Goal: Transaction & Acquisition: Book appointment/travel/reservation

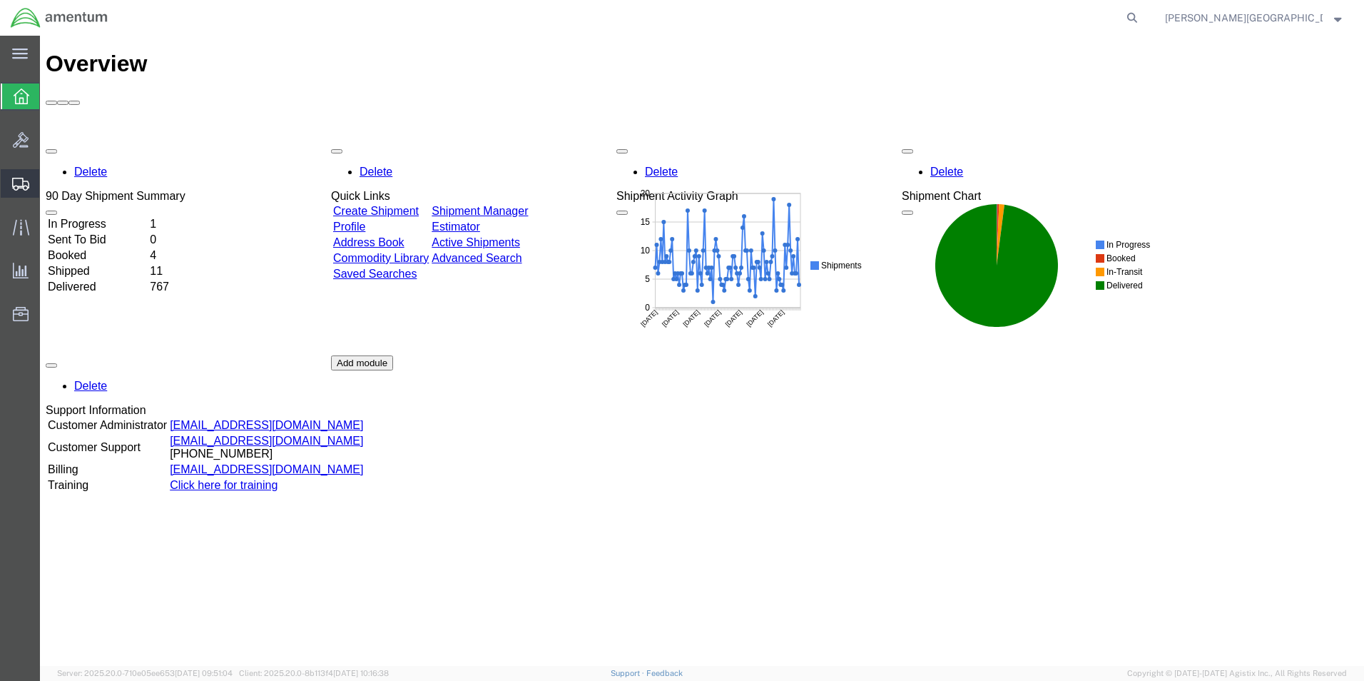
click at [0, 0] on span "Create Shipment" at bounding box center [0, 0] width 0 height 0
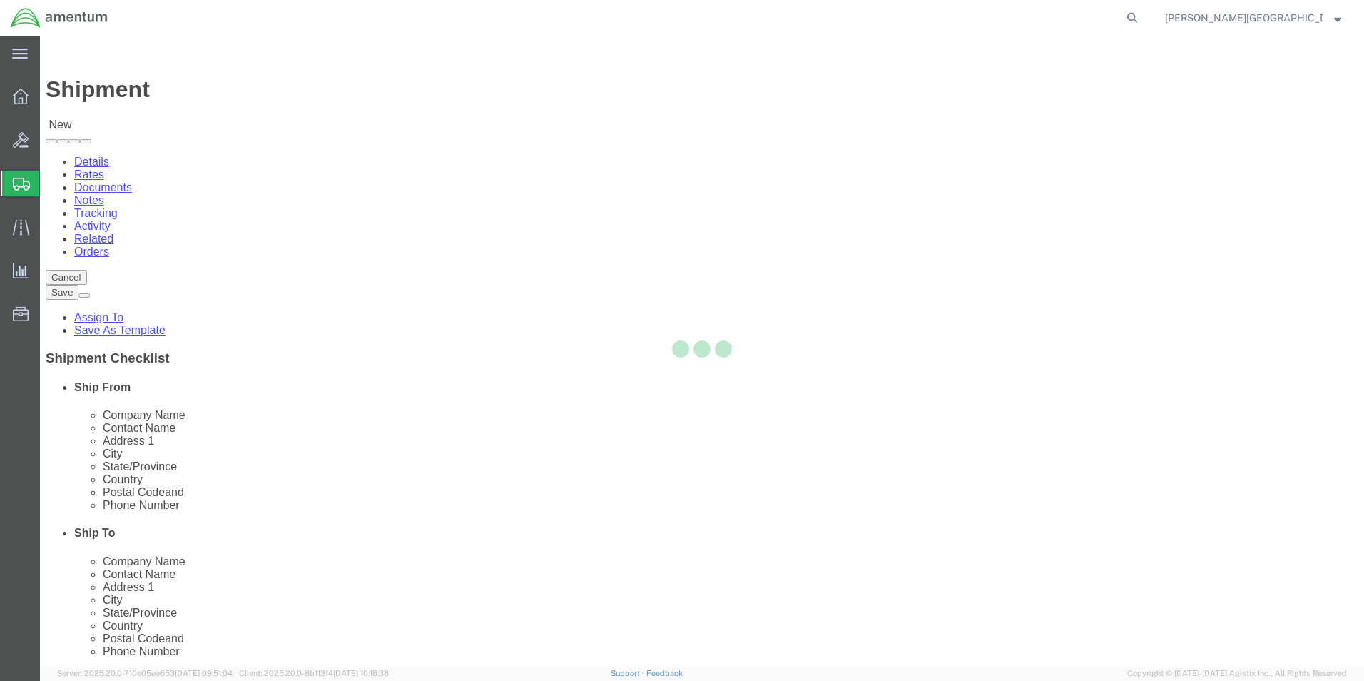
select select
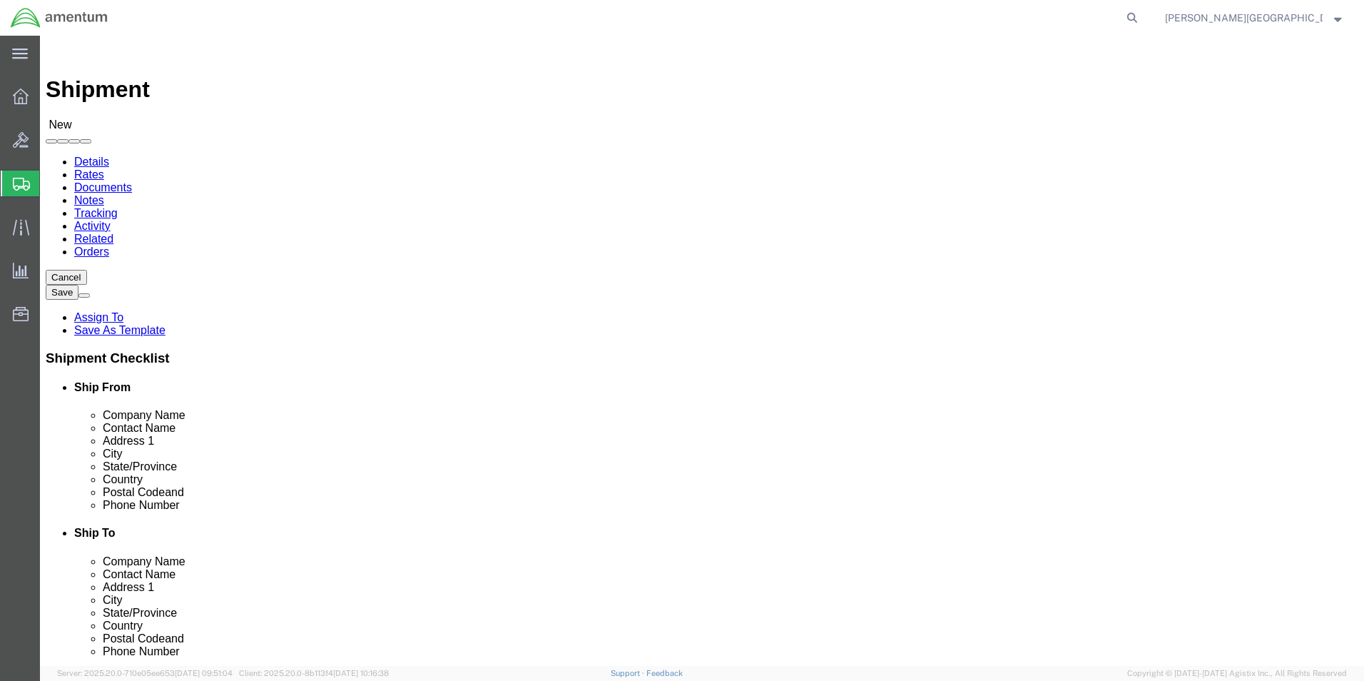
scroll to position [2711, 0]
select select "49940"
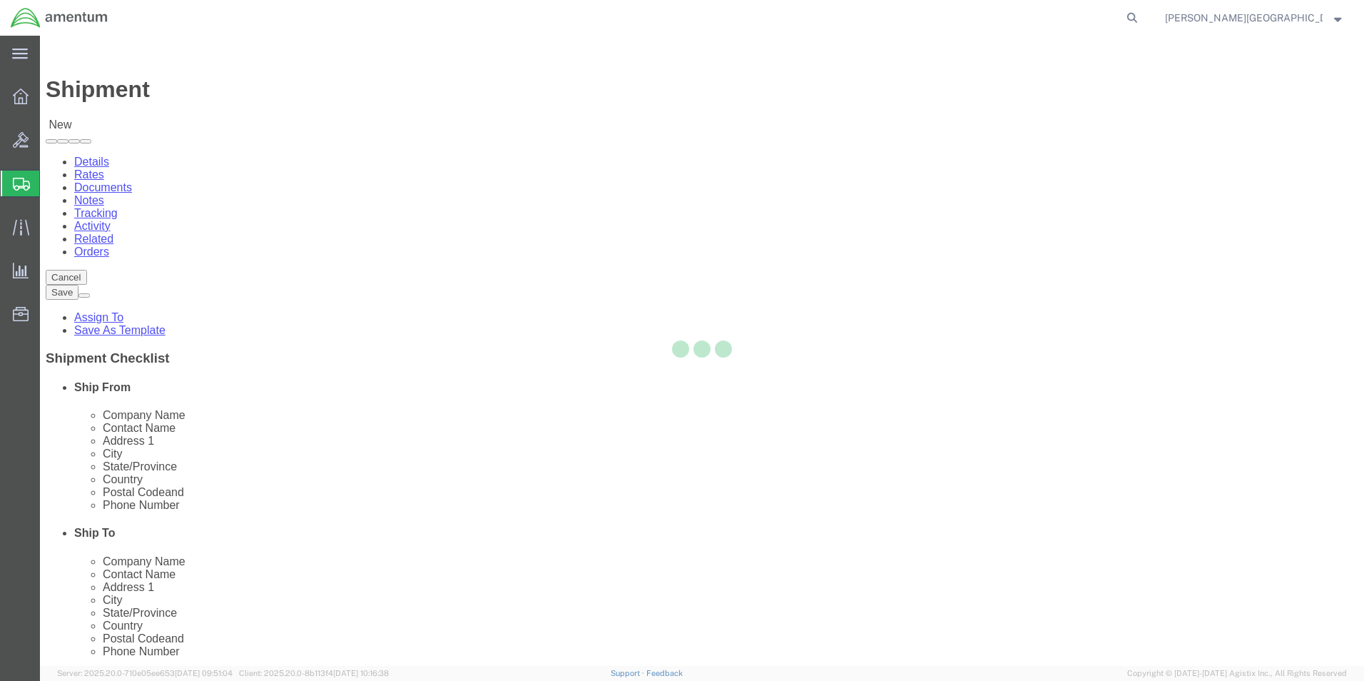
select select "[GEOGRAPHIC_DATA]"
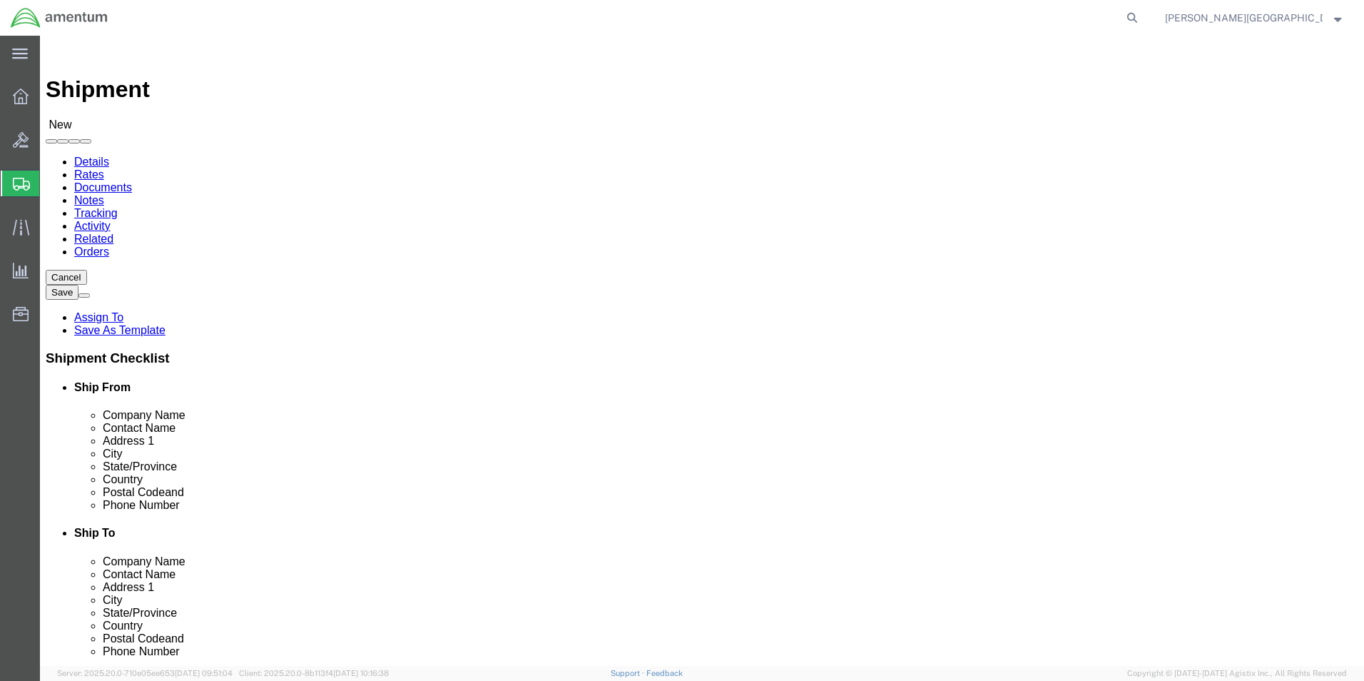
drag, startPoint x: 283, startPoint y: 484, endPoint x: 205, endPoint y: 474, distance: 78.4
click input "text"
type input "[PHONE_NUMBER]"
select select "49947"
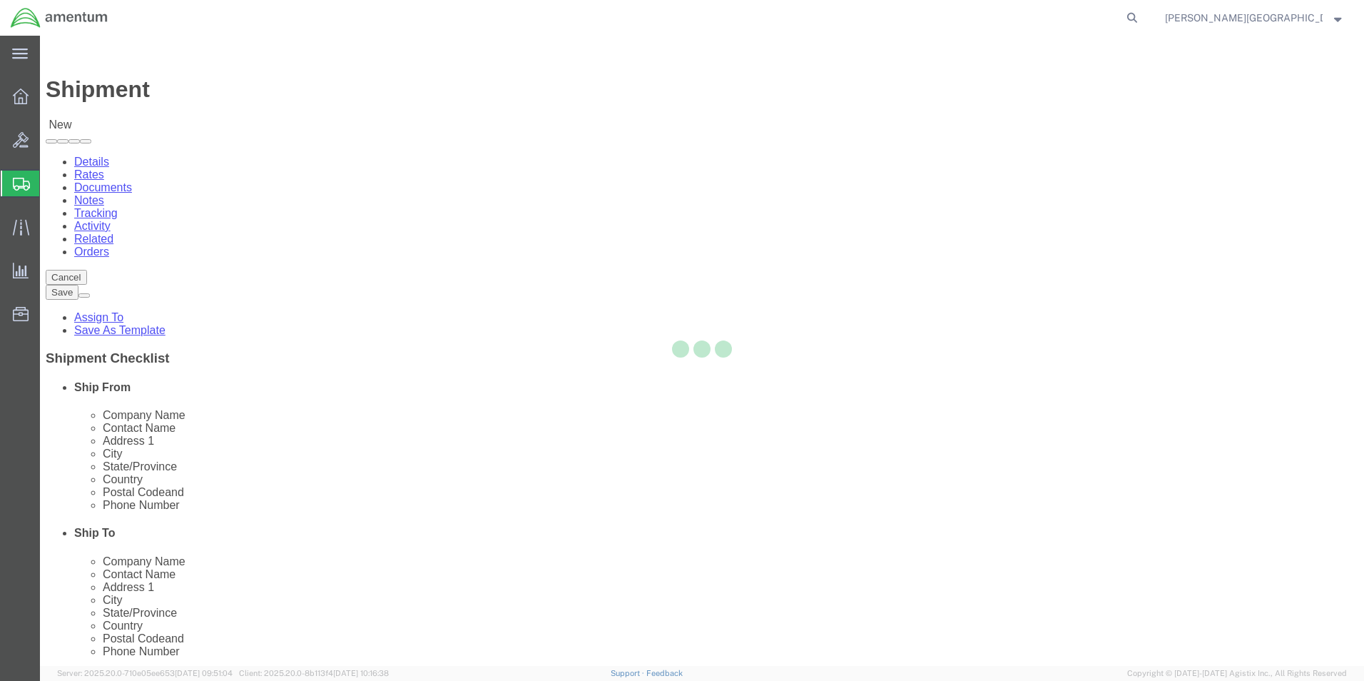
select select "CA"
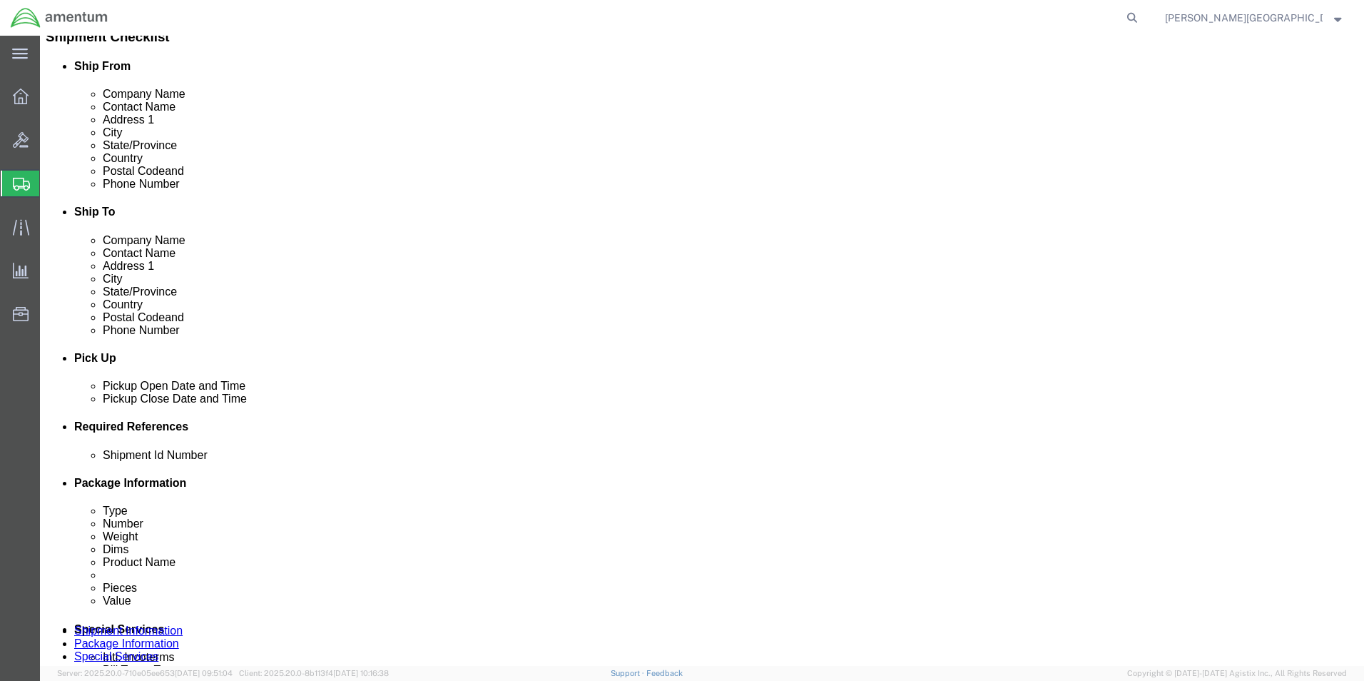
scroll to position [357, 0]
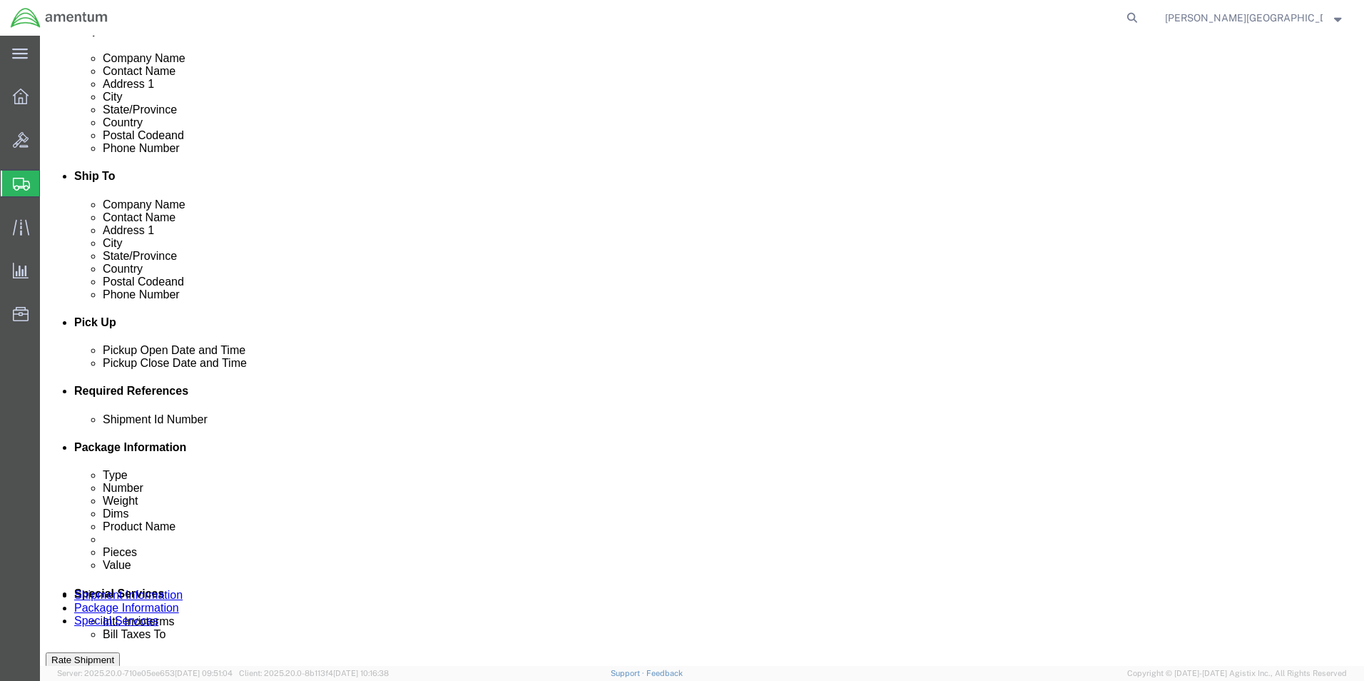
click div "[DATE] 12:00 PM"
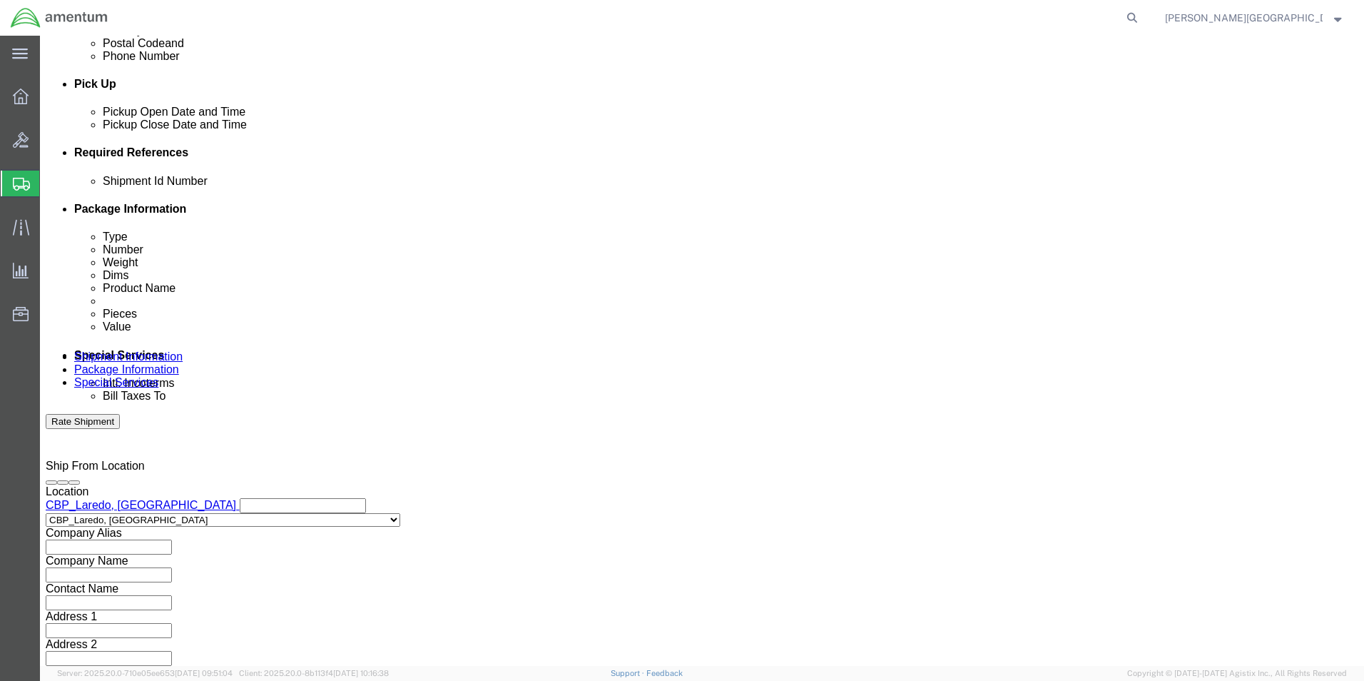
type input "3:00 PM"
click button "Apply"
click button "Add reference"
click select "Select Account Type Activity ID Airline Appointment Number ASN Batch Request # …"
select select "DEPT"
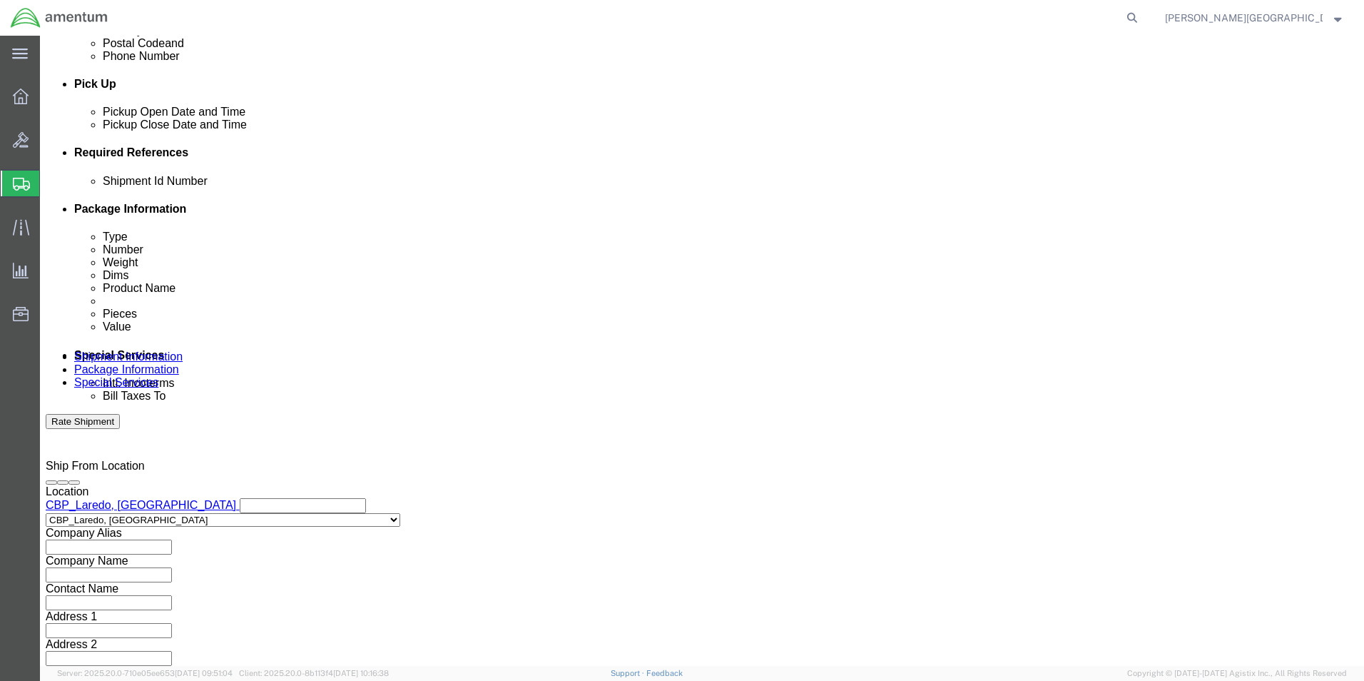
click select "Select Account Type Activity ID Airline Appointment Number ASN Batch Request # …"
click input "text"
type input "Supply Department"
click button "Add reference"
click select "Select Account Type Activity ID Airline Appointment Number ASN Batch Request # …"
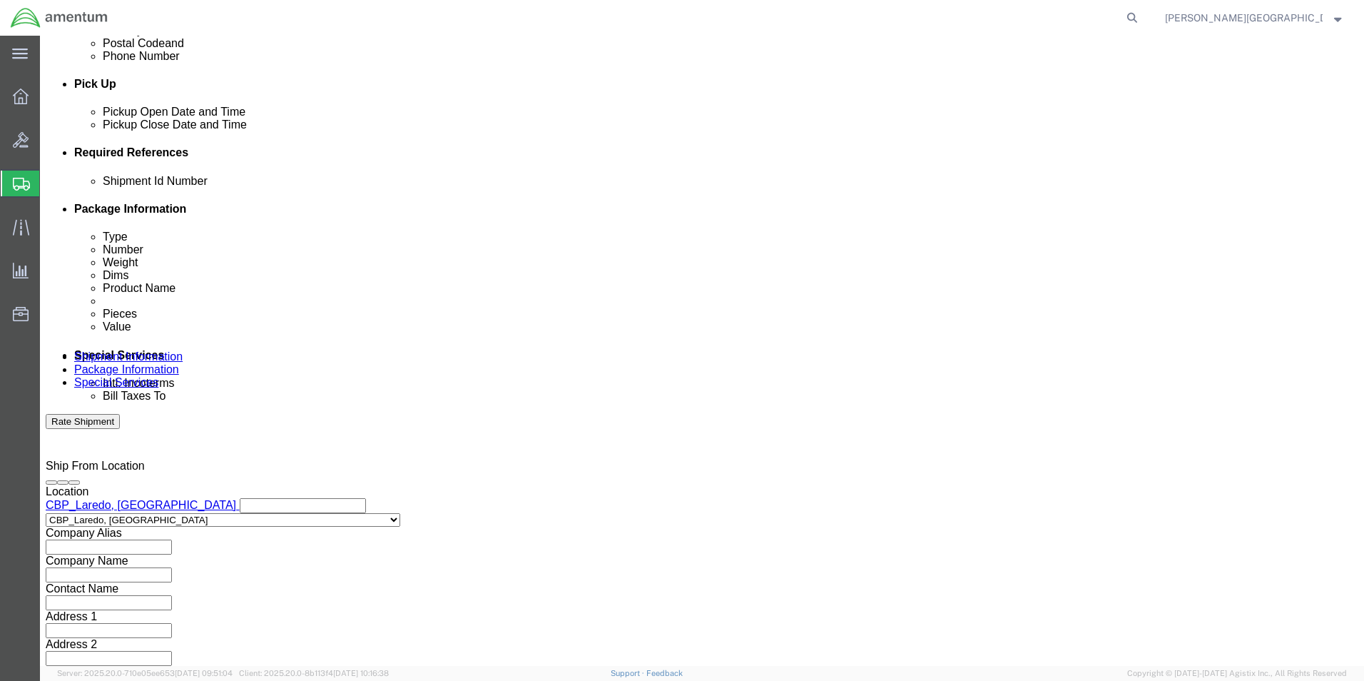
select select "PROJNUM"
click select "Select Account Type Activity ID Airline Appointment Number ASN Batch Request # …"
click input "text"
click input "6118.02.03.2219.000.LRT.0000"
type input "6118.04.03.2219.000.LRT.0000"
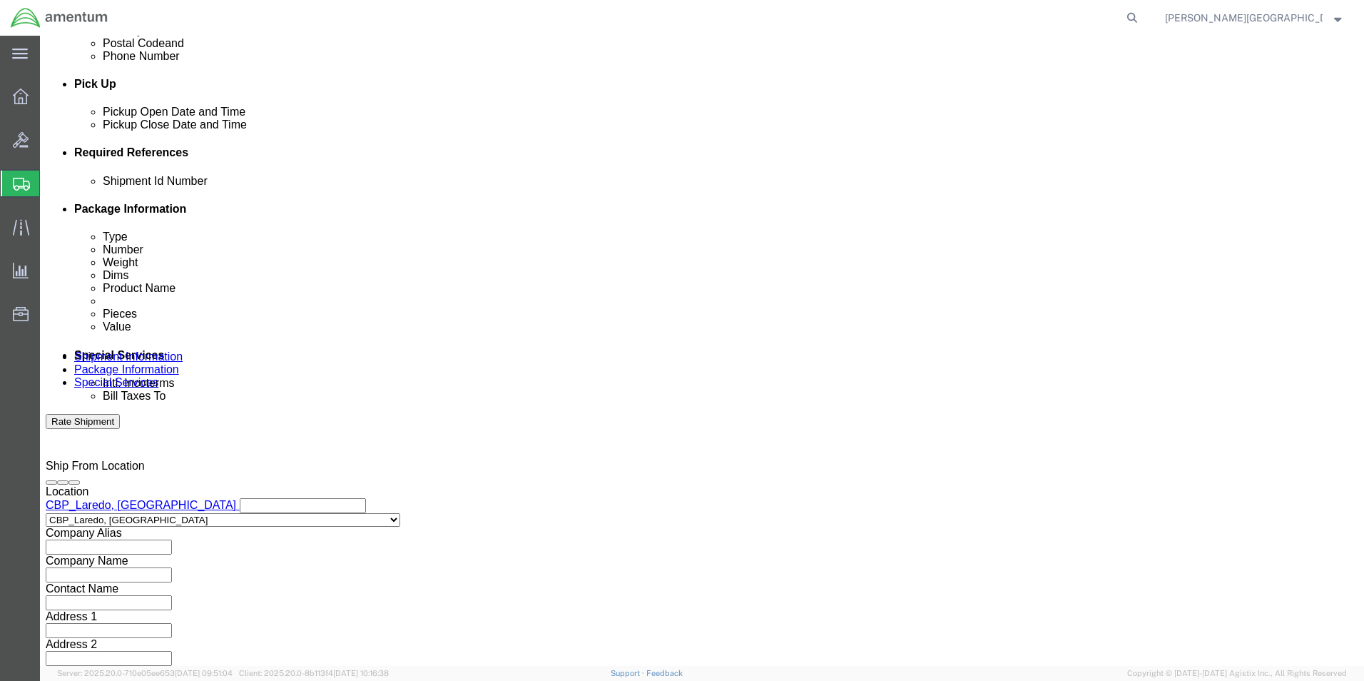
click button "Add reference"
click select "Select Account Type Activity ID Airline Appointment Number ASN Batch Request # …"
select select "CUSTREF"
click select "Select Account Type Activity ID Airline Appointment Number ASN Batch Request # …"
drag, startPoint x: 188, startPoint y: 315, endPoint x: 195, endPoint y: 315, distance: 7.2
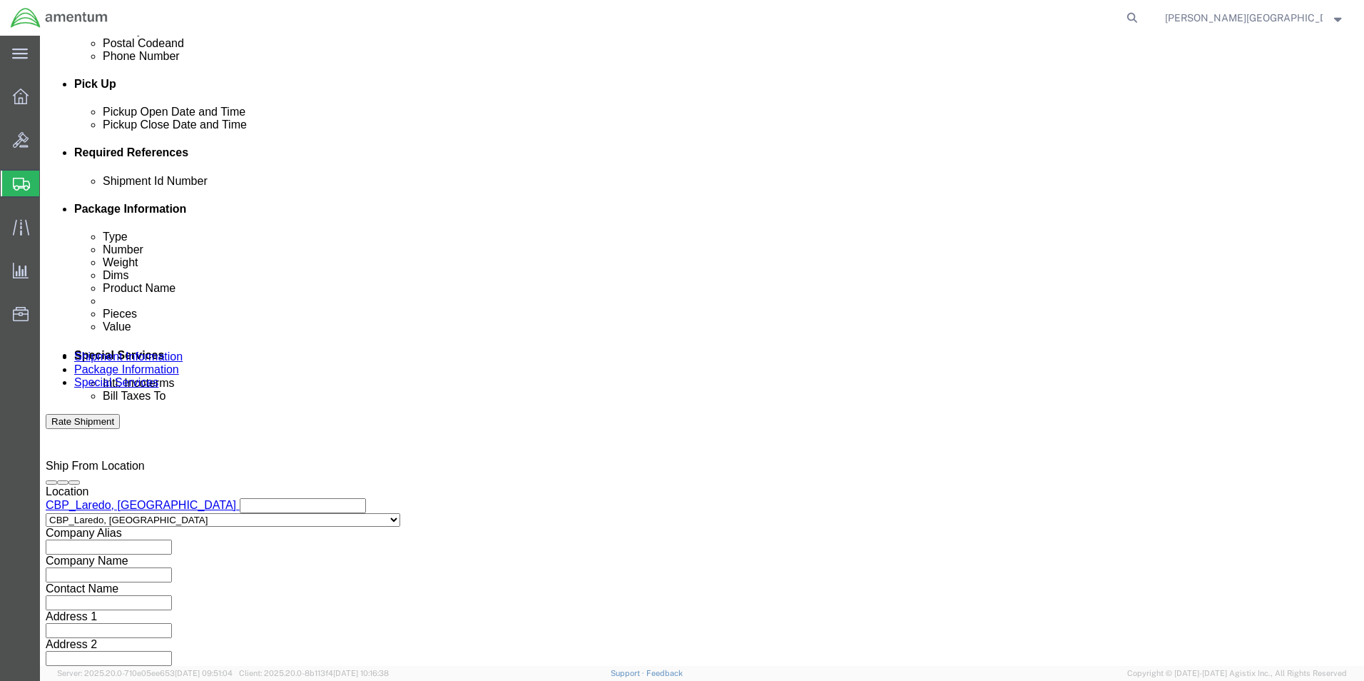
click input "text"
type input "Loan Tool Gauges for Engine Washer Cart"
click input "text"
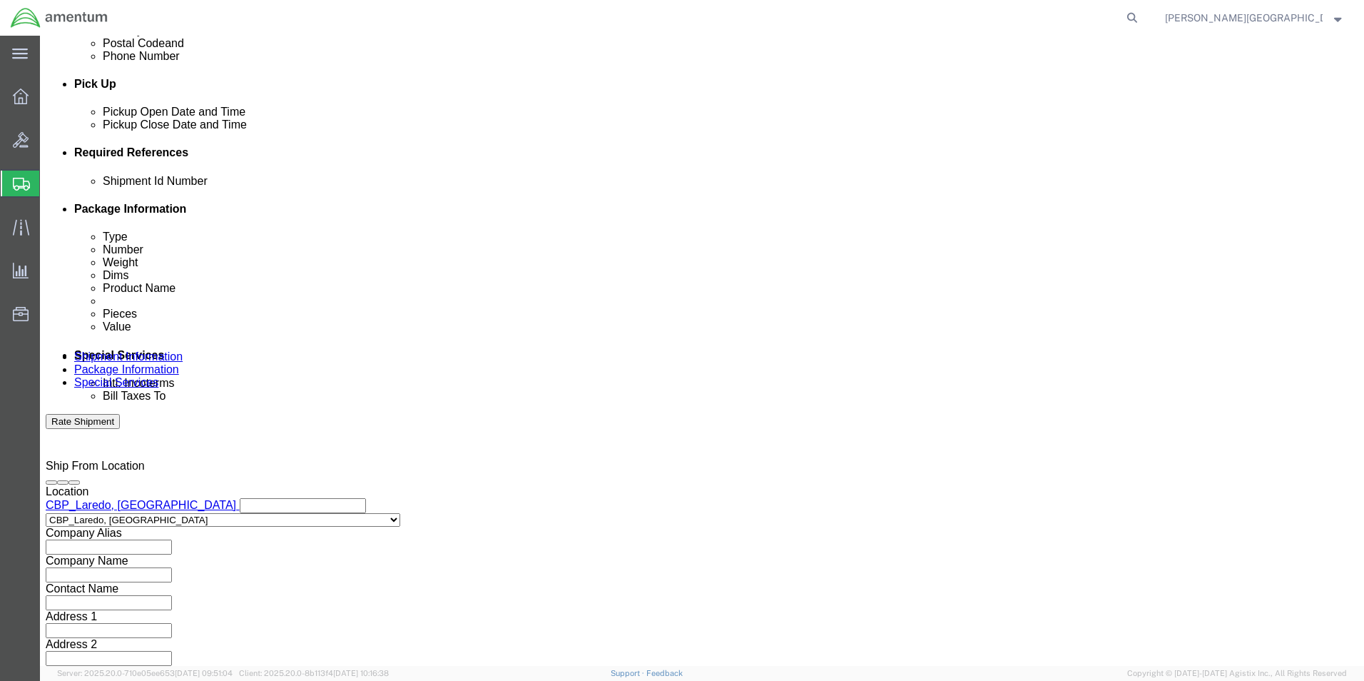
click div "Shipping Mode (Optional)"
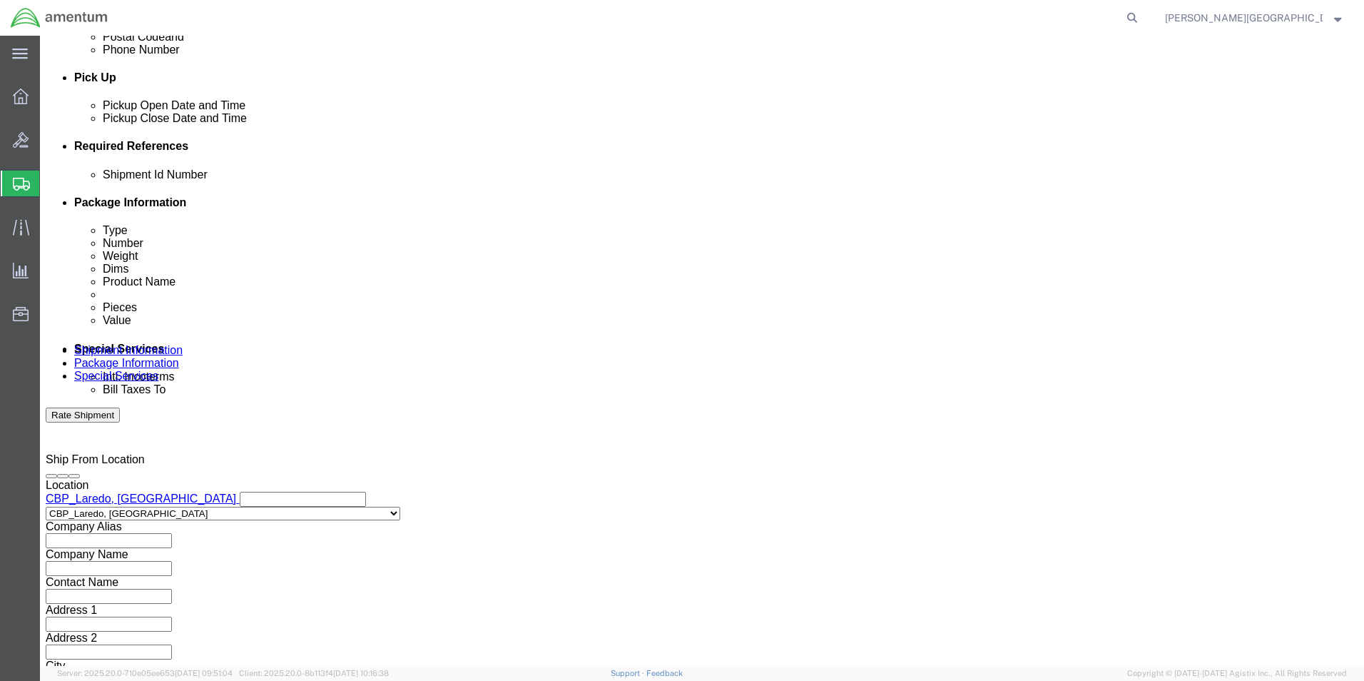
scroll to position [622, 0]
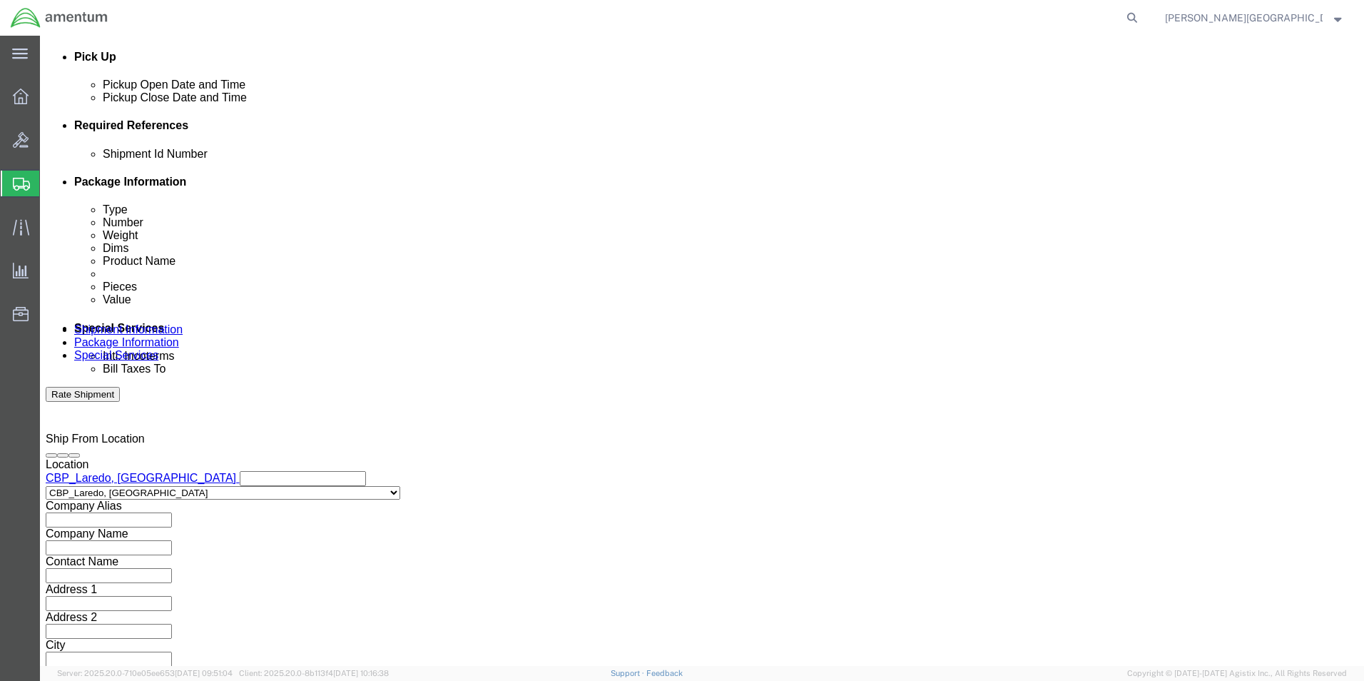
click button "Continue"
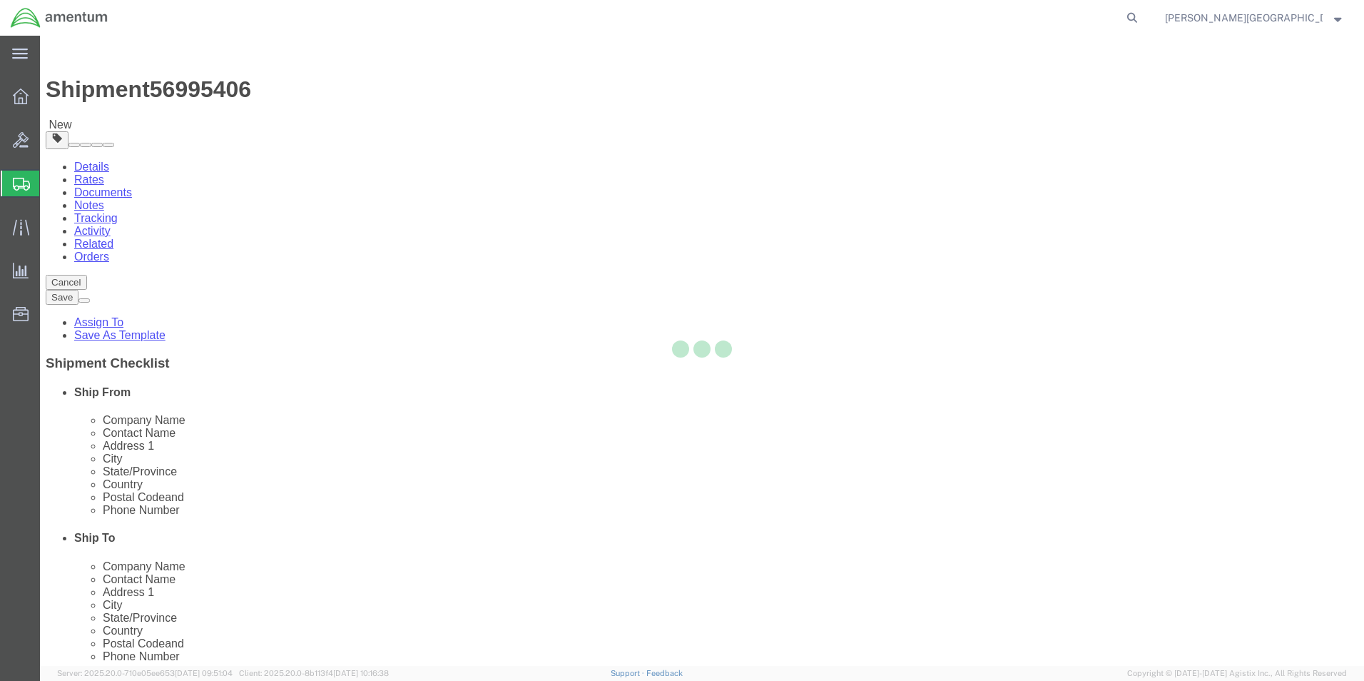
select select "CBOX"
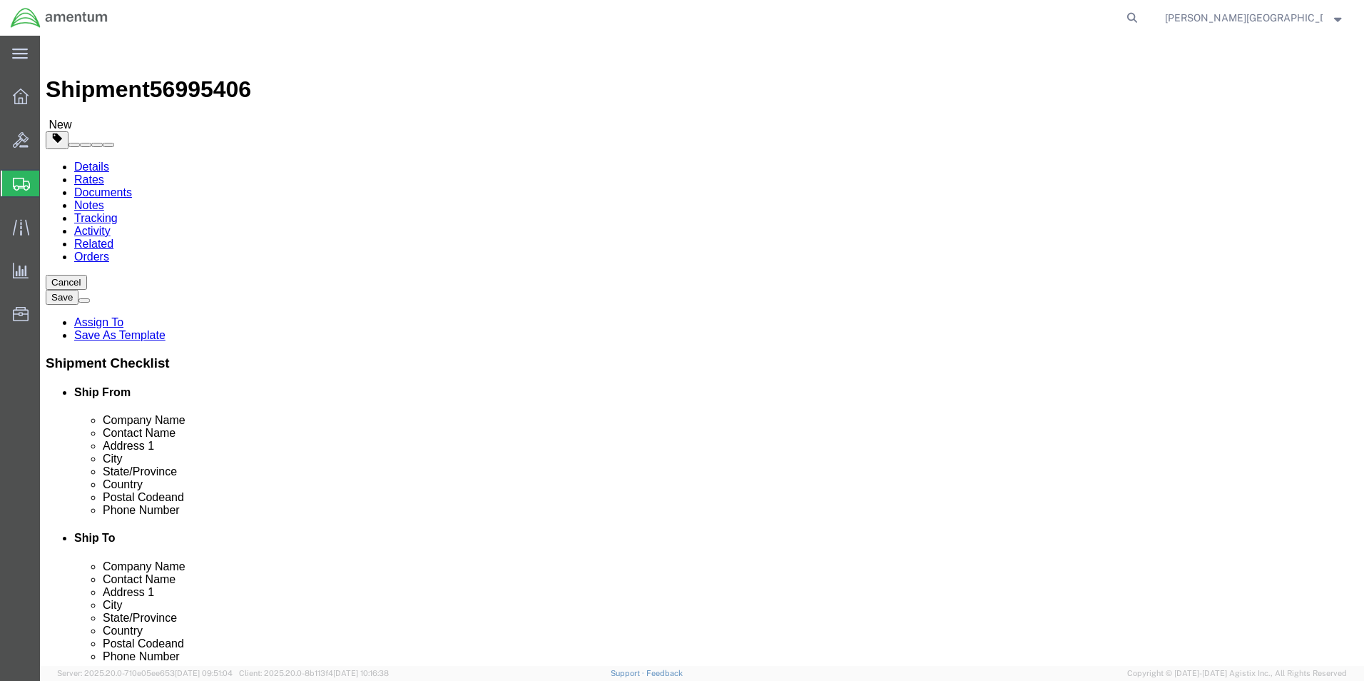
click input "text"
type input "12"
click div "Length 12 x Width x Height Select cm ft in"
click input "text"
type input "8"
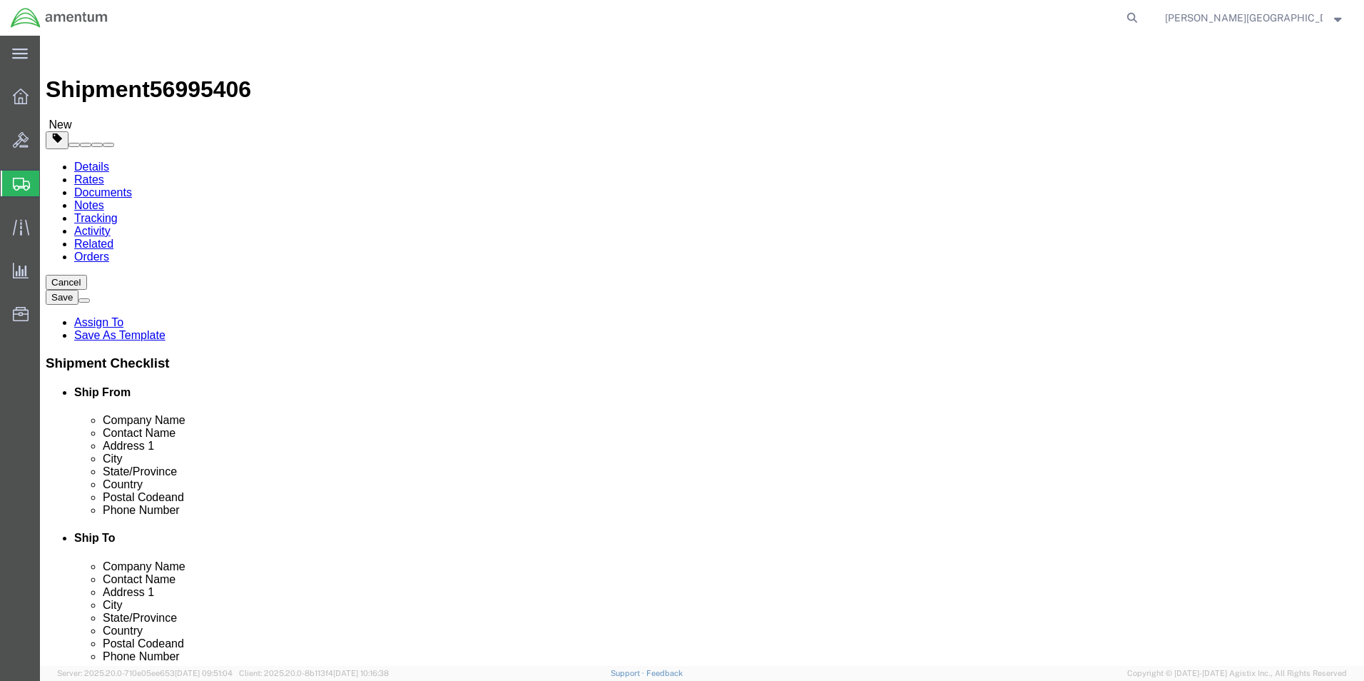
click input "text"
type input "6"
click input "0.00"
type input "2.00"
click link "Add Content"
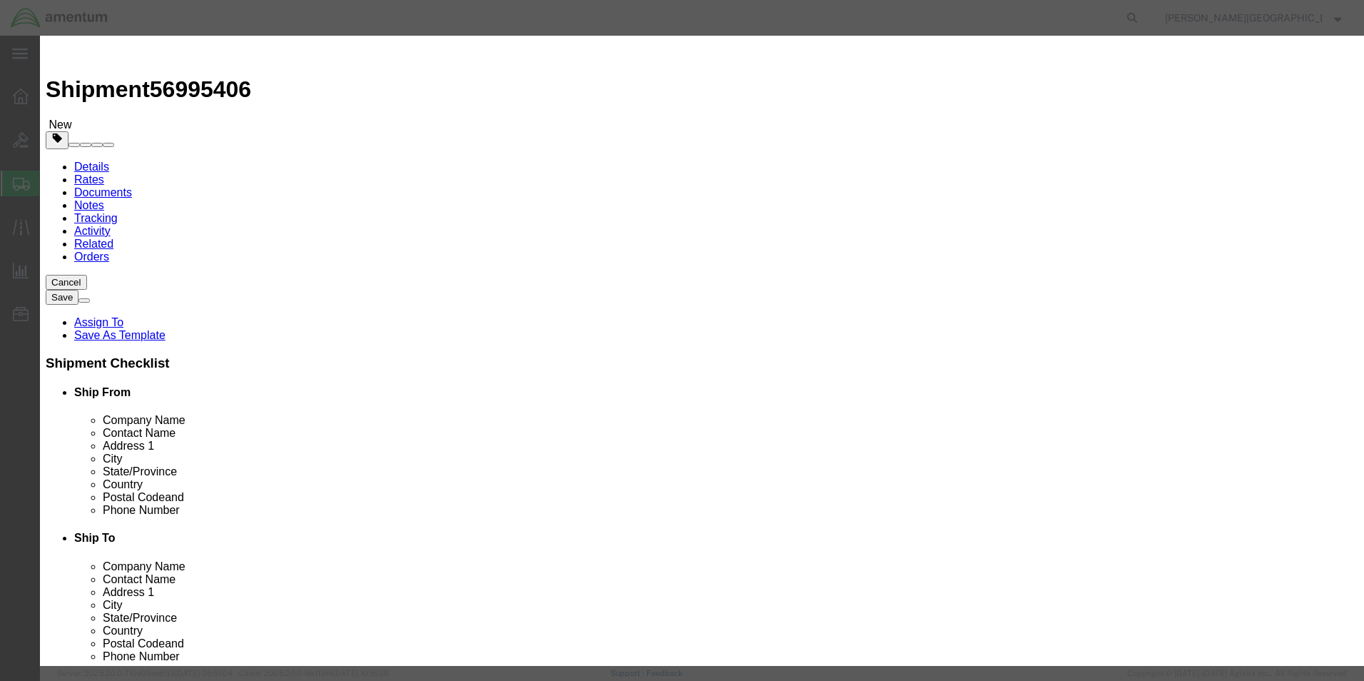
click input "text"
type input "H"
type input "Loan Tools Gauge"
click textarea
type textarea "PN: HC-1831 SN: T79142, 218801"
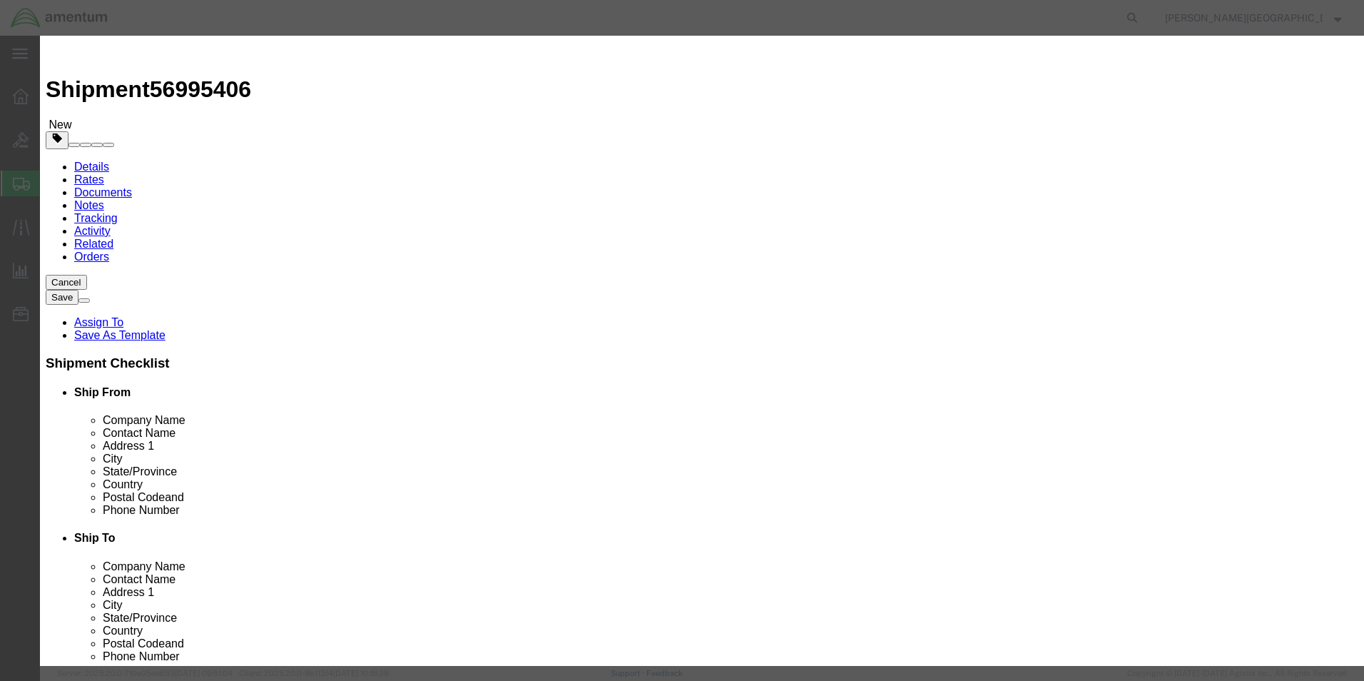
click input "0"
type input "2"
click input "text"
type input "8"
type input "950.00"
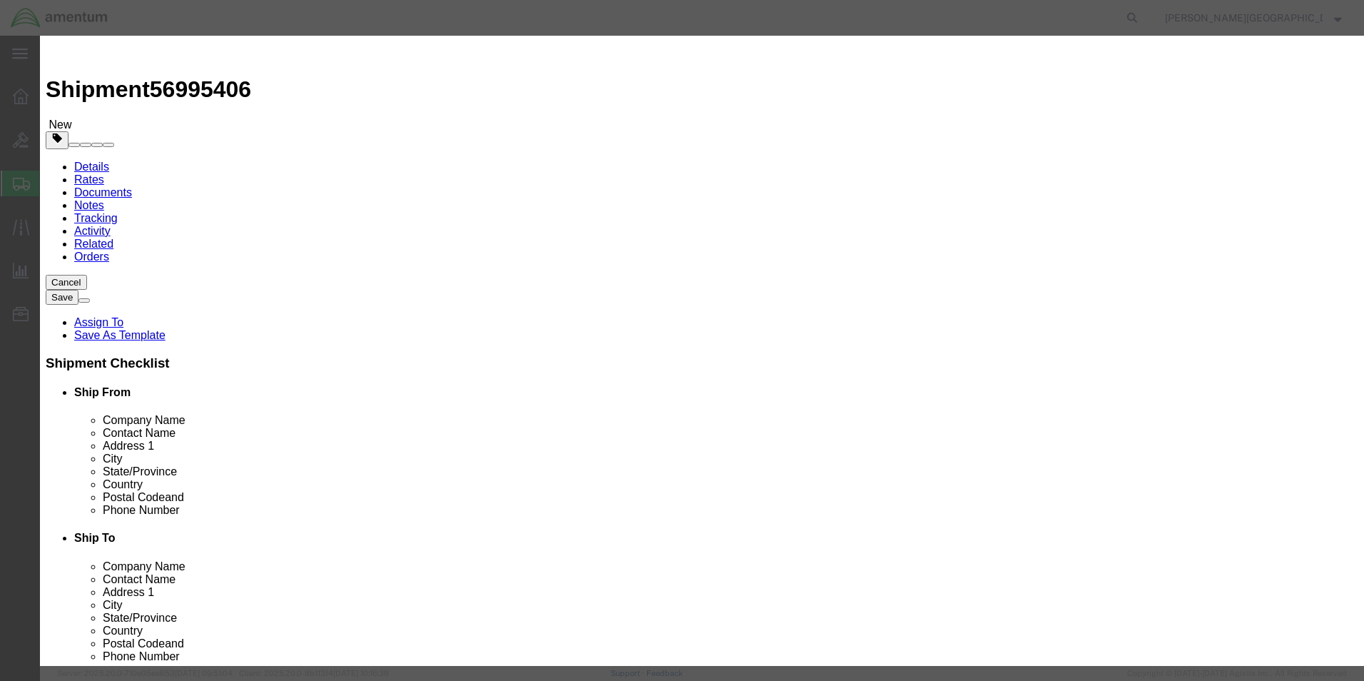
click button "Save & Close"
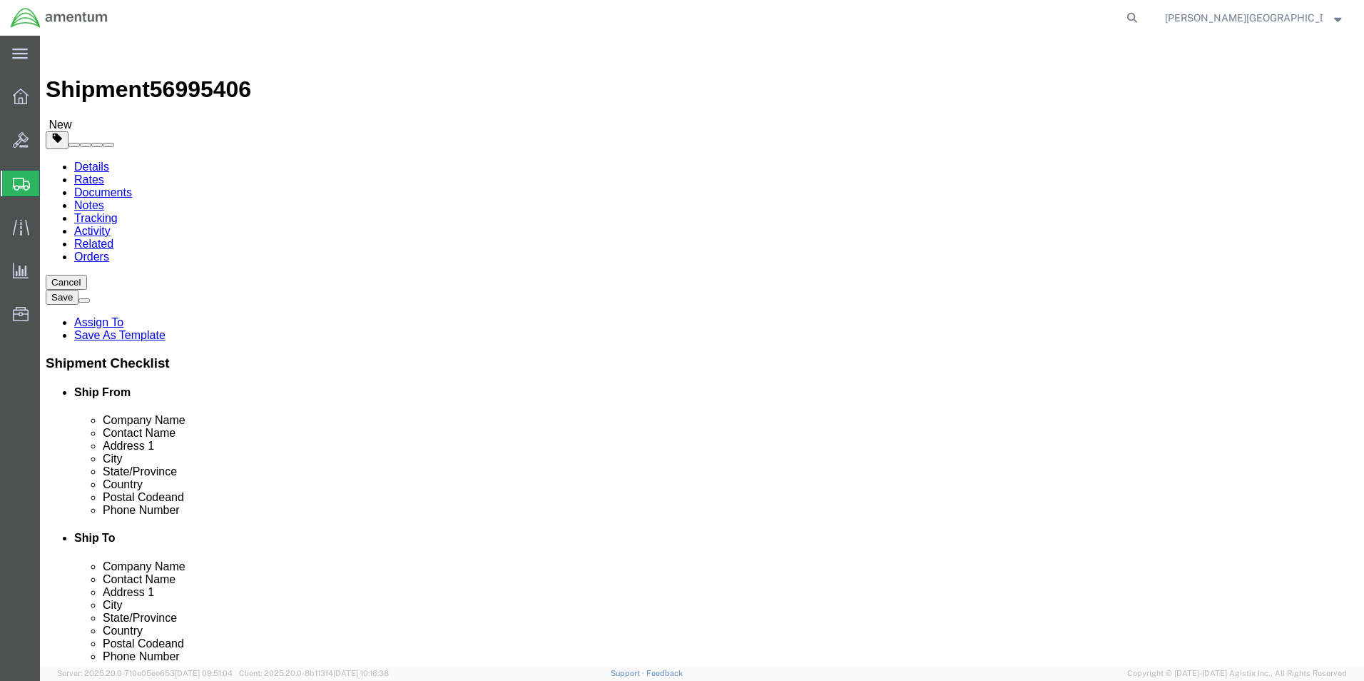
click button "Previous"
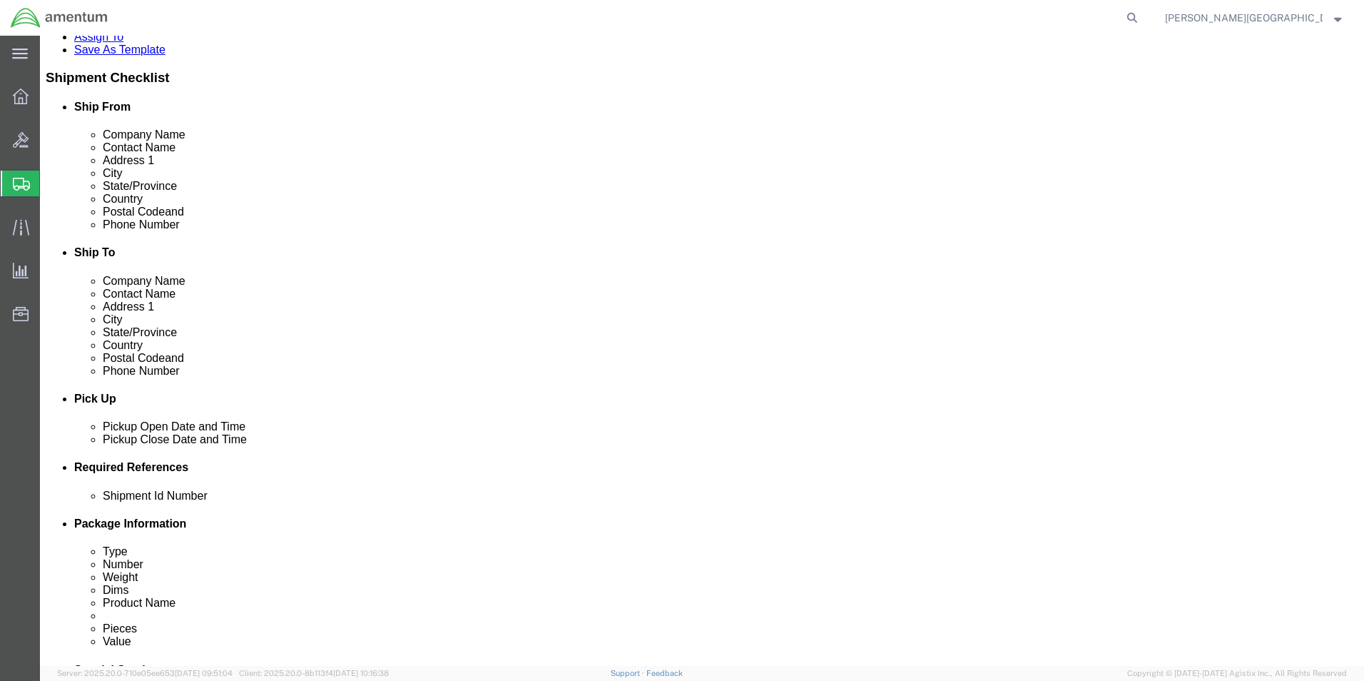
scroll to position [499, 0]
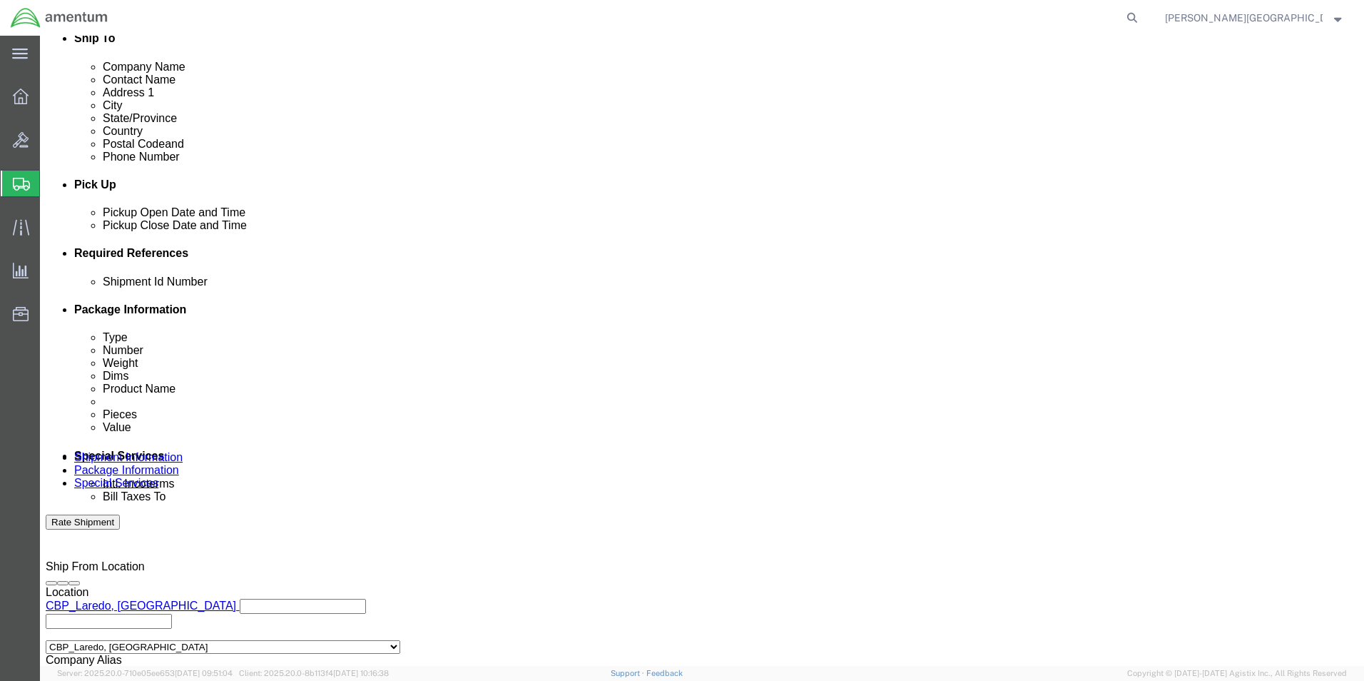
click div "Shipment Id Number"
click input "text"
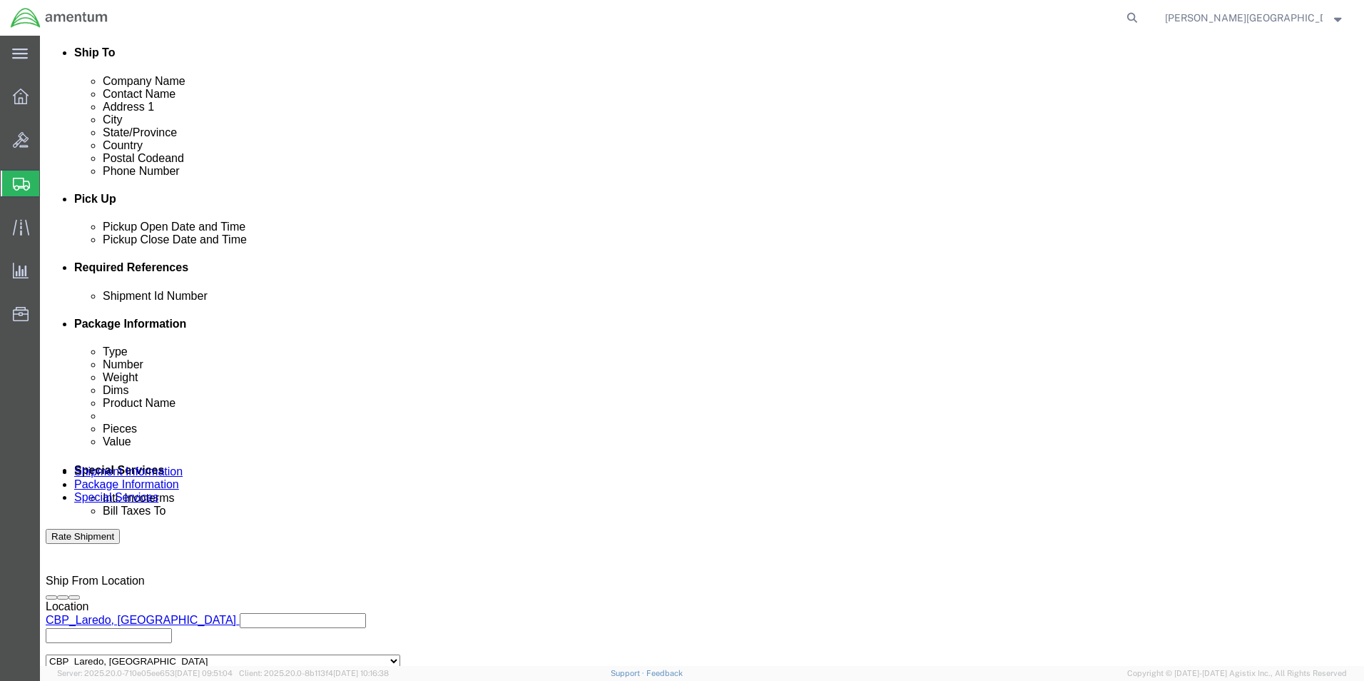
scroll to position [622, 0]
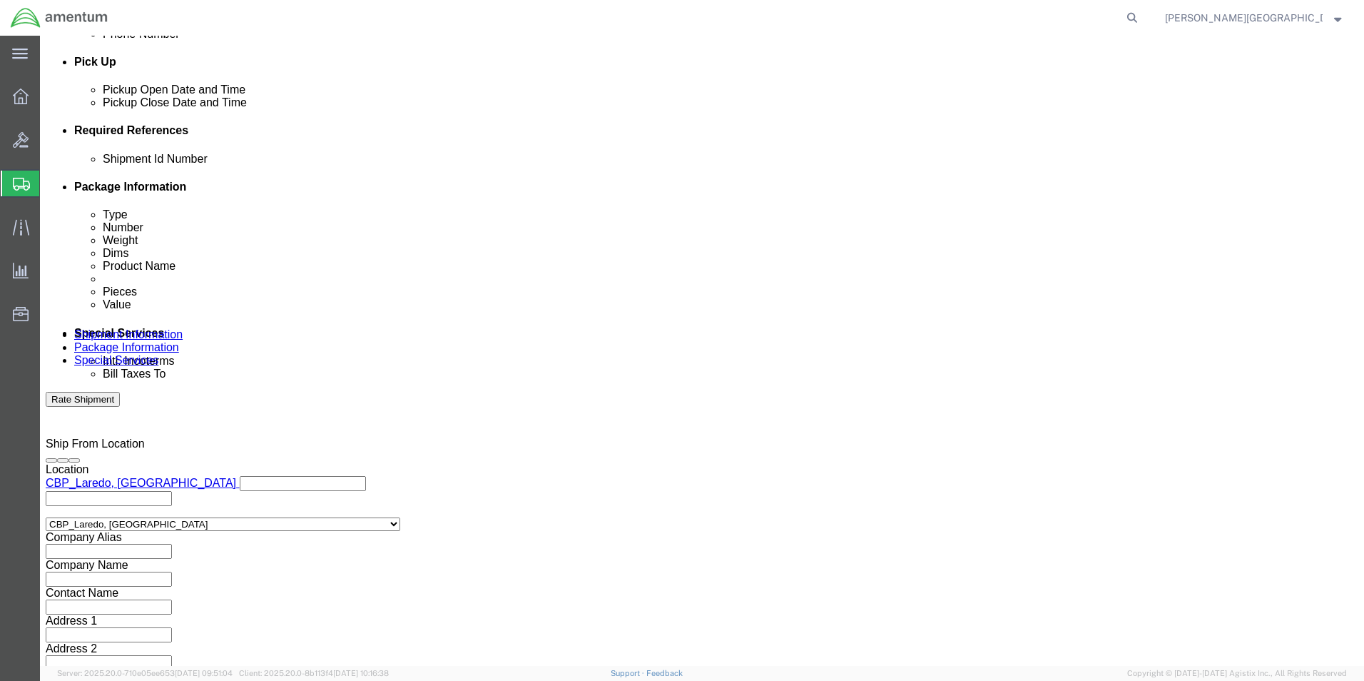
type input "56995406"
click button "Continue"
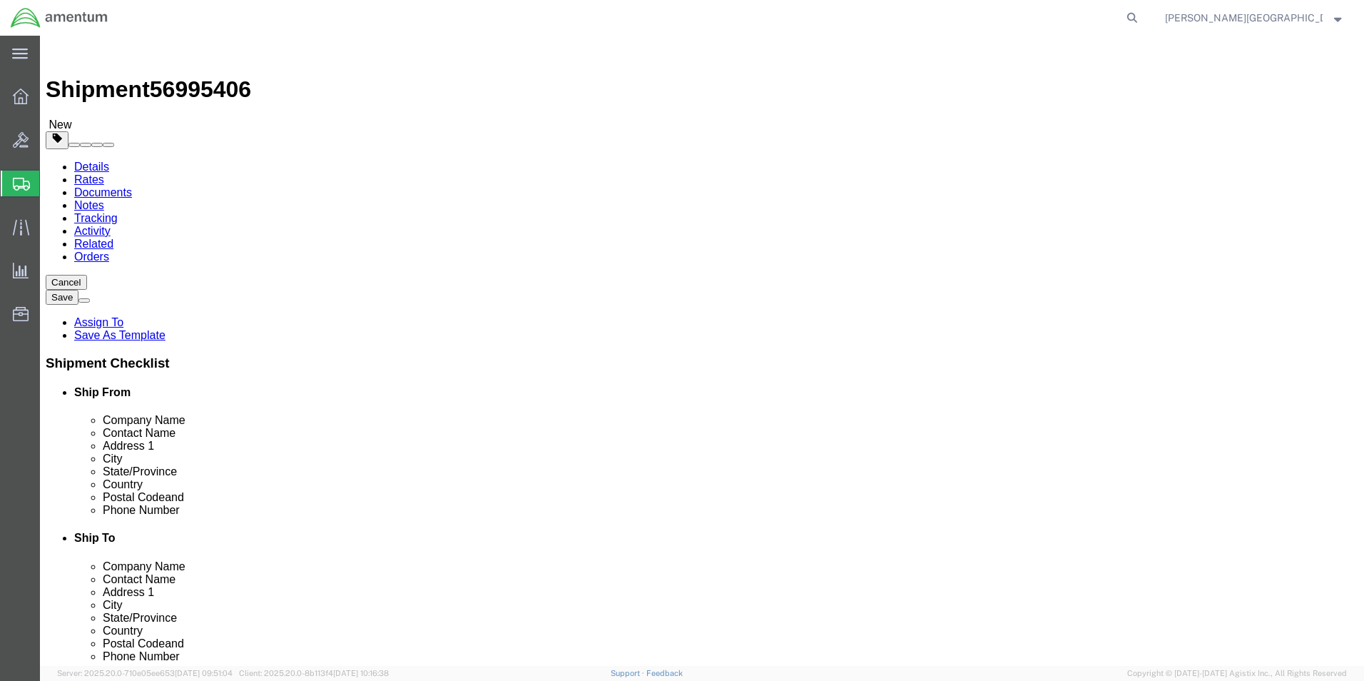
click button "Continue"
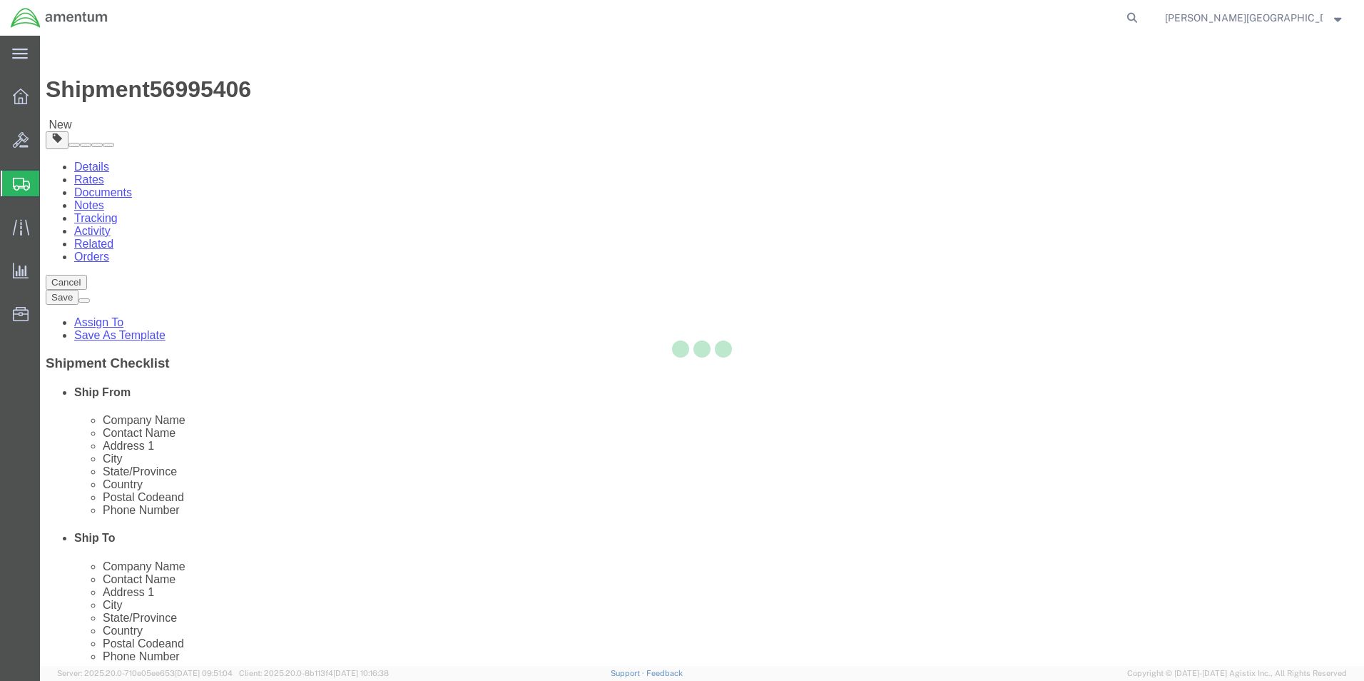
select select
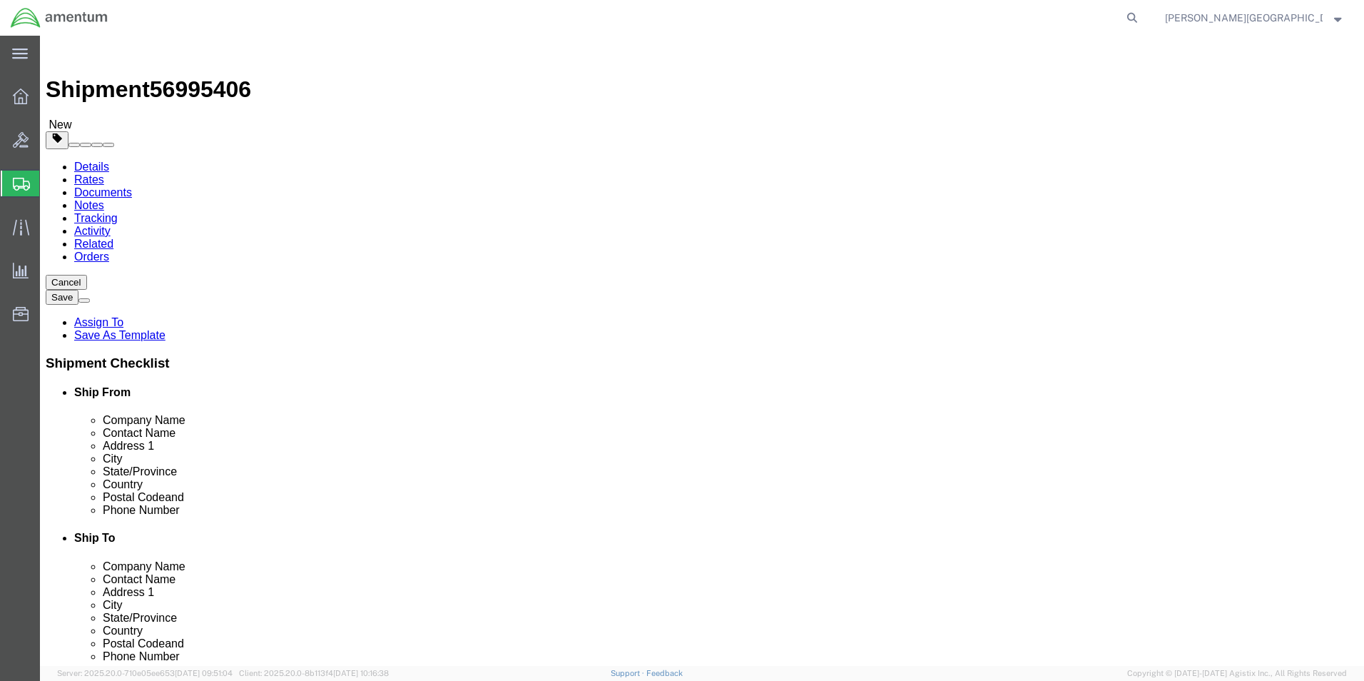
click button "Rate Shipment"
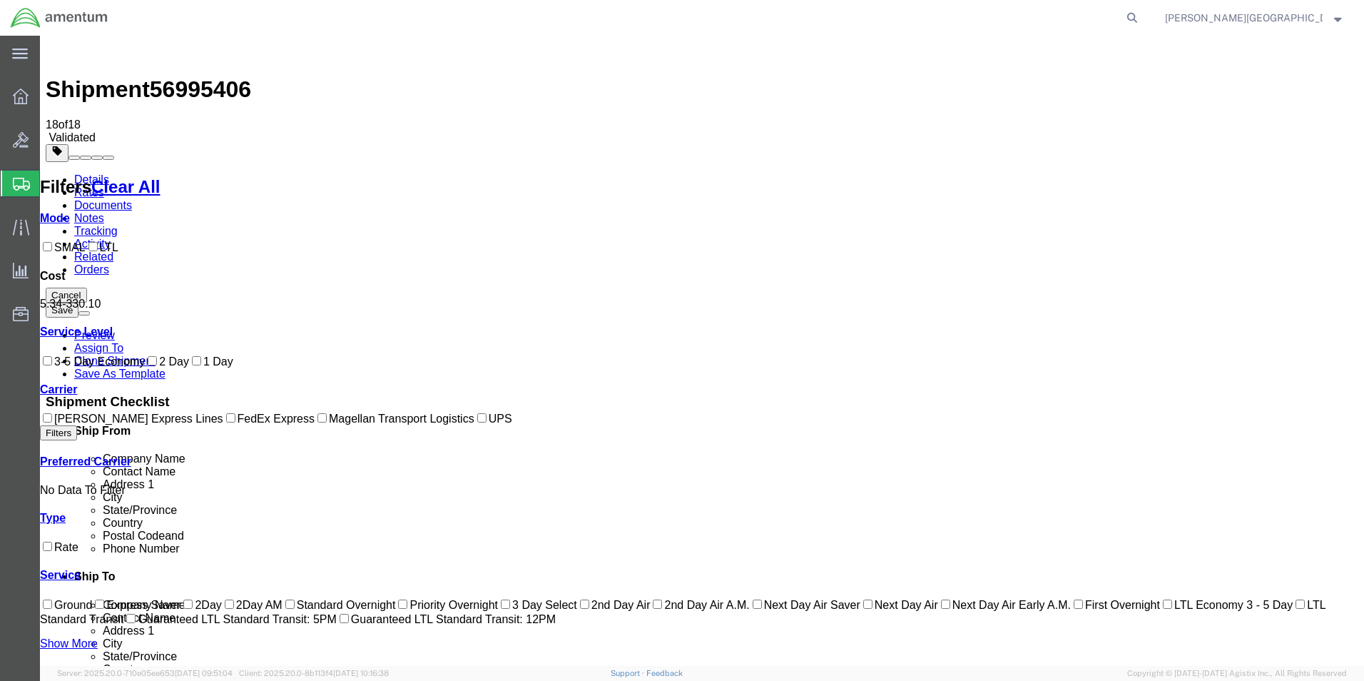
checkbox input "true"
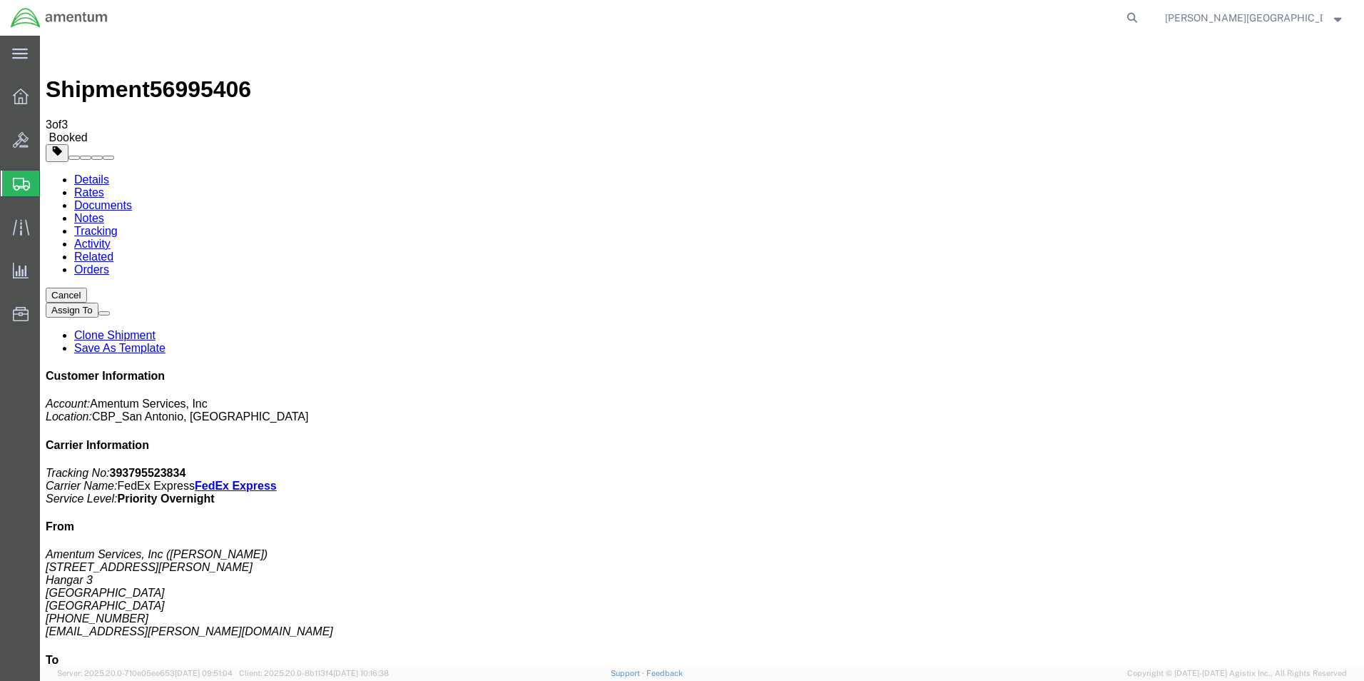
drag, startPoint x: 1105, startPoint y: 193, endPoint x: 1276, endPoint y: 250, distance: 179.8
click at [1276, 370] on div "Customer Information Account: Amentum Services, Inc Location: [GEOGRAPHIC_DATA]…" at bounding box center [702, 624] width 1313 height 509
drag, startPoint x: 1276, startPoint y: 250, endPoint x: 1228, endPoint y: 246, distance: 47.9
copy div "Carrier Information Tracking No: 393795523834 Carrier Name: FedEx Express FedEx…"
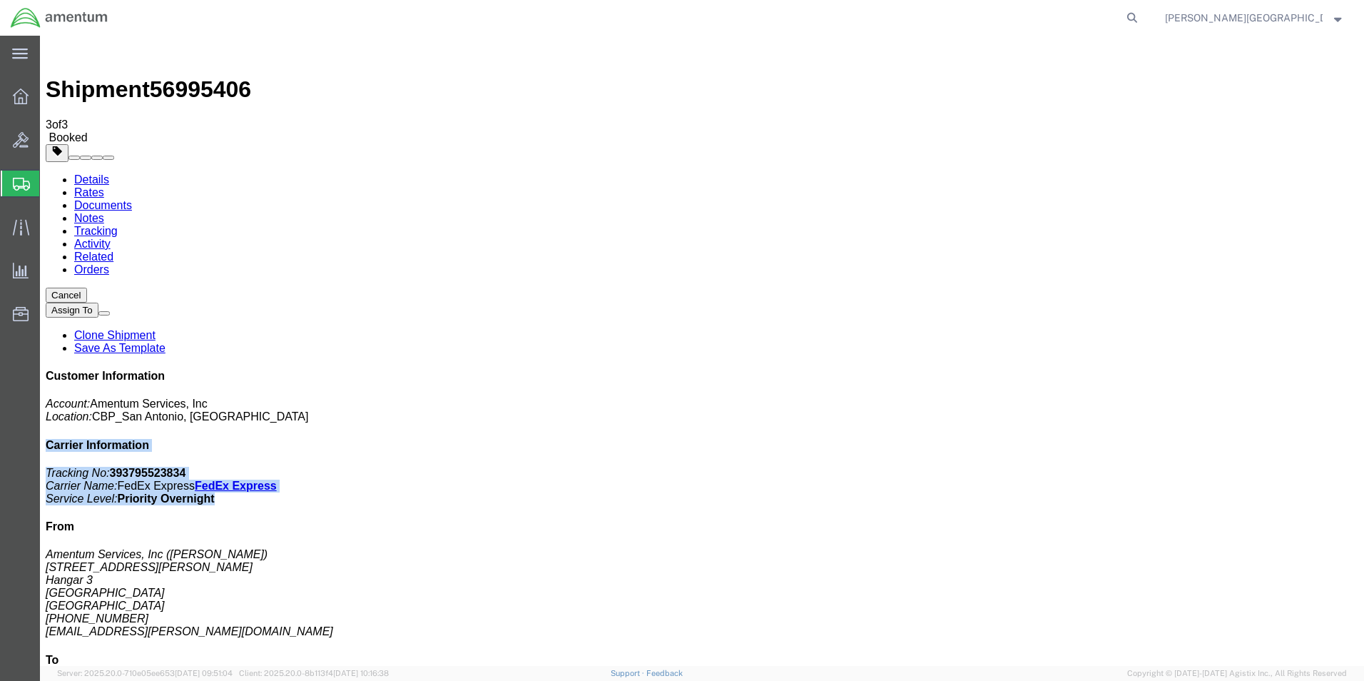
click at [99, 173] on link "Details" at bounding box center [91, 179] width 35 height 12
click link "Schedule pickup request"
